Goal: Navigation & Orientation: Find specific page/section

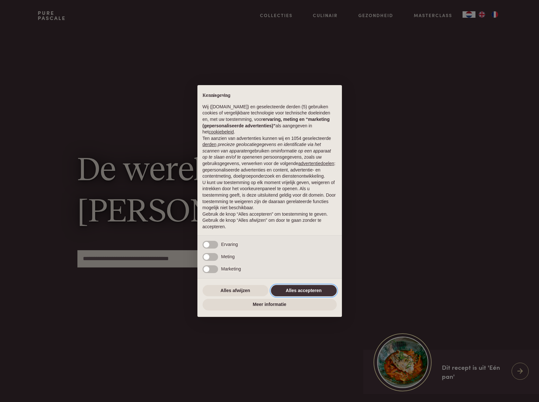
click at [298, 293] on button "Alles accepteren" at bounding box center [304, 291] width 66 height 12
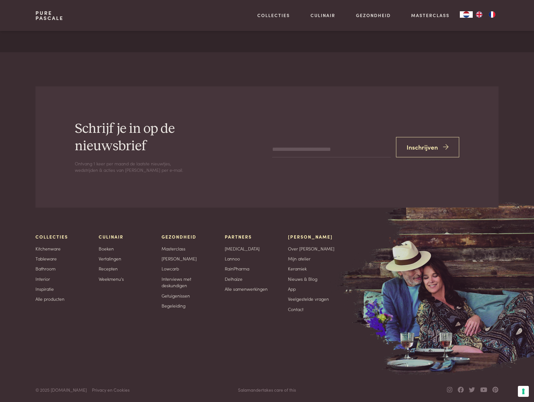
scroll to position [2185, 0]
click at [298, 268] on link "Keramiek" at bounding box center [297, 269] width 19 height 7
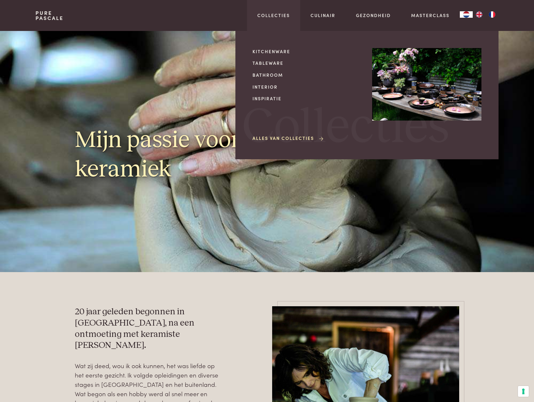
scroll to position [1, 0]
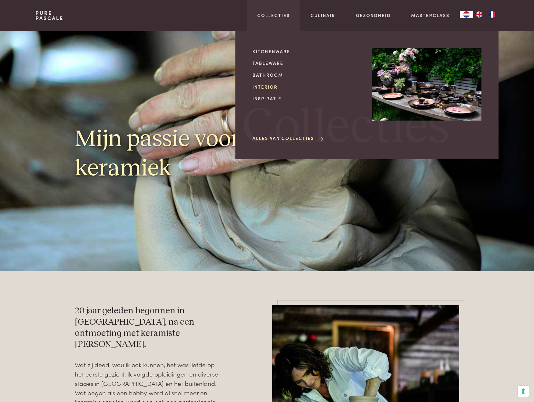
click at [262, 85] on link "Interior" at bounding box center [307, 87] width 109 height 7
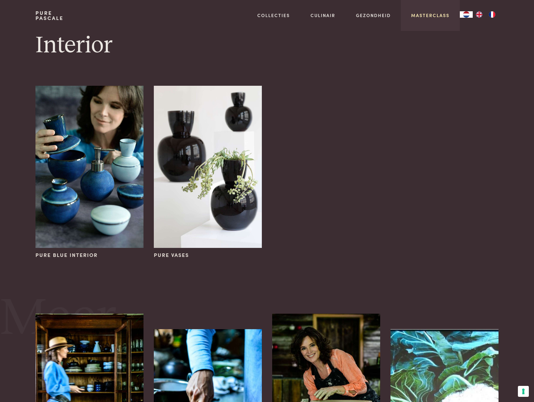
click at [431, 15] on link "Masterclass" at bounding box center [430, 15] width 38 height 7
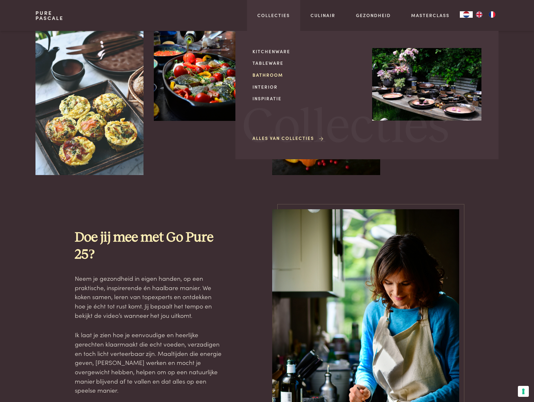
scroll to position [248, 0]
